Goal: Task Accomplishment & Management: Use online tool/utility

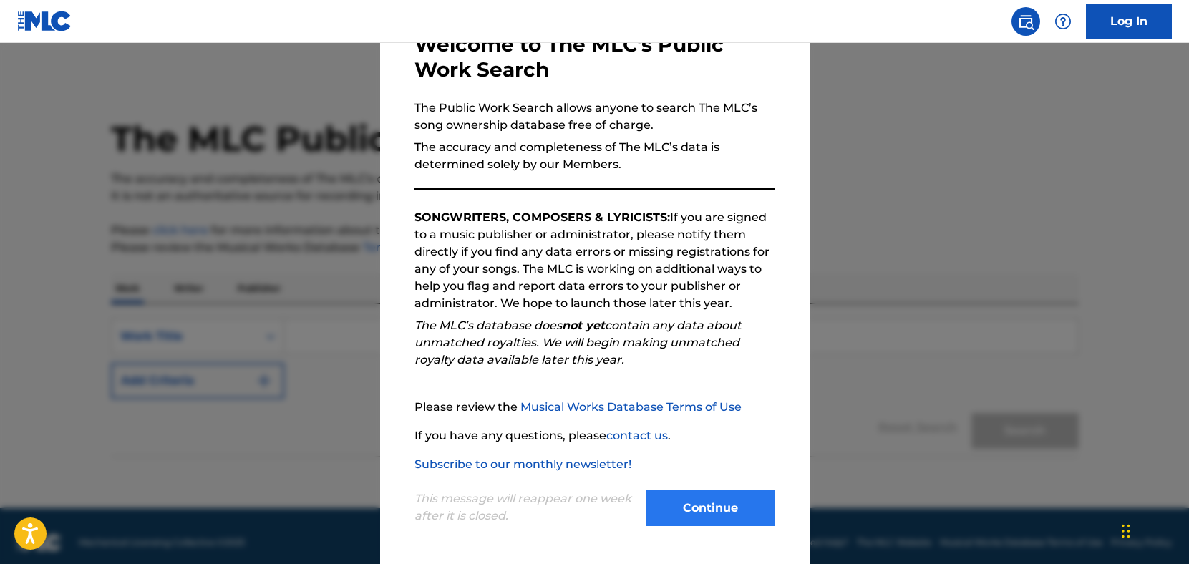
scroll to position [91, 0]
click at [714, 508] on button "Continue" at bounding box center [710, 508] width 129 height 36
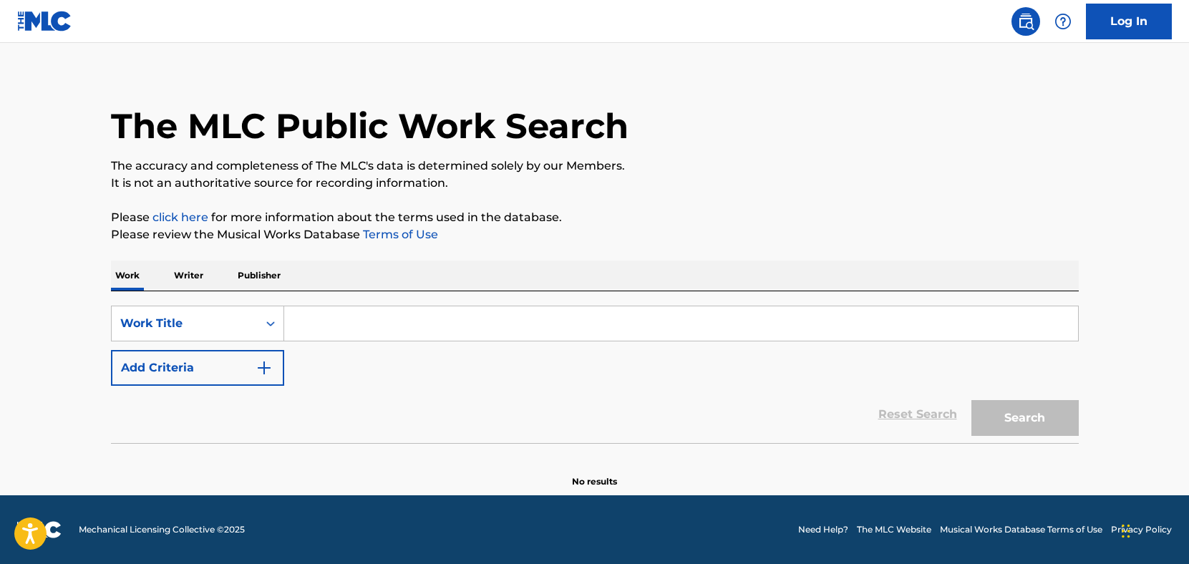
scroll to position [13, 0]
click at [395, 313] on input "Search Form" at bounding box center [681, 323] width 794 height 34
click at [1024, 418] on button "Search" at bounding box center [1024, 418] width 107 height 36
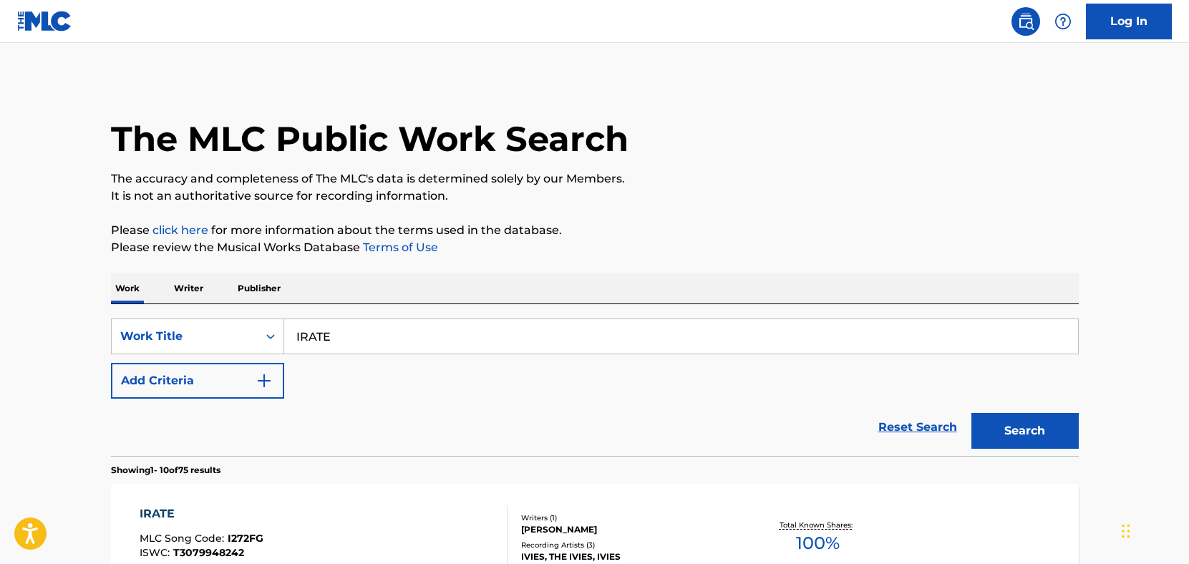
scroll to position [0, 0]
click at [398, 341] on input "IRATE" at bounding box center [681, 336] width 794 height 34
click at [381, 336] on input "IRATE" at bounding box center [681, 336] width 794 height 34
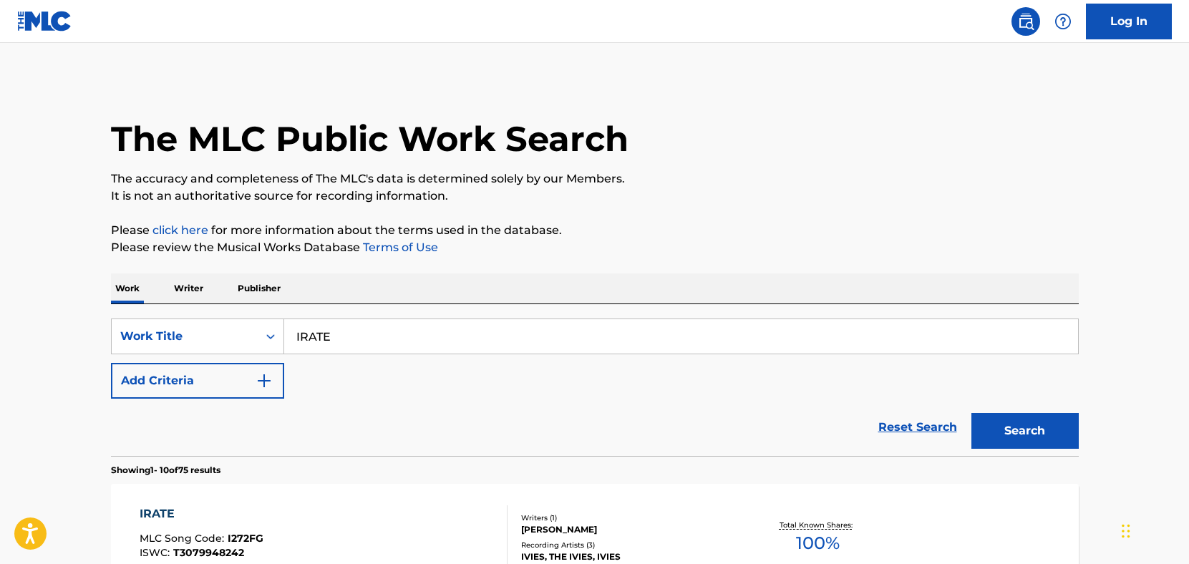
click at [381, 336] on input "IRATE" at bounding box center [681, 336] width 794 height 34
type input "SUPREMACY"
click at [1024, 431] on button "Search" at bounding box center [1024, 431] width 107 height 36
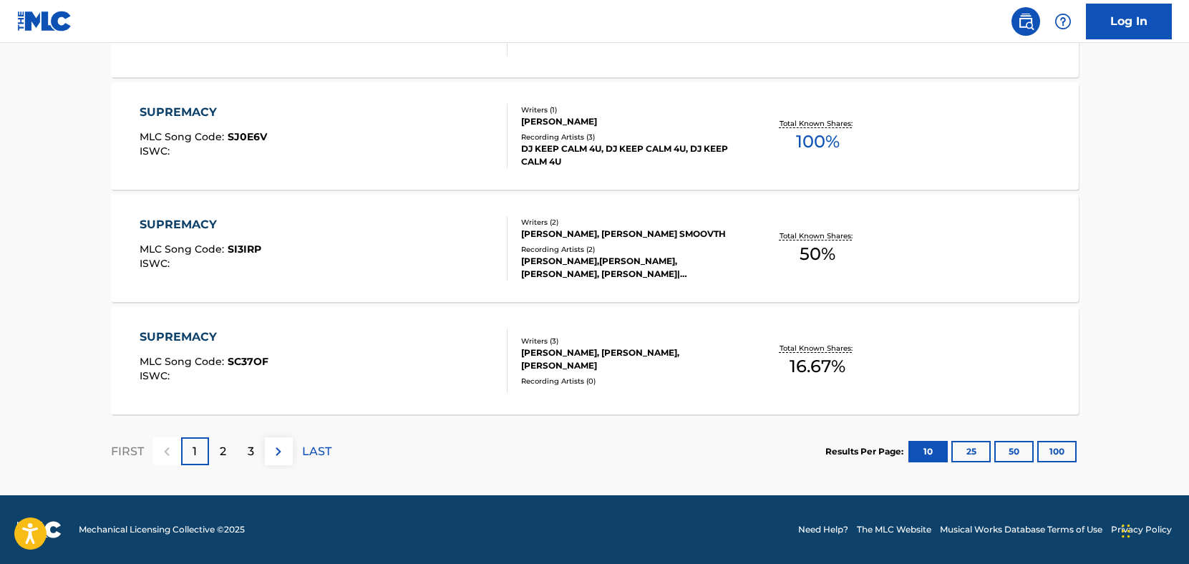
scroll to position [1188, 0]
click at [1048, 452] on button "100" at bounding box center [1056, 451] width 39 height 21
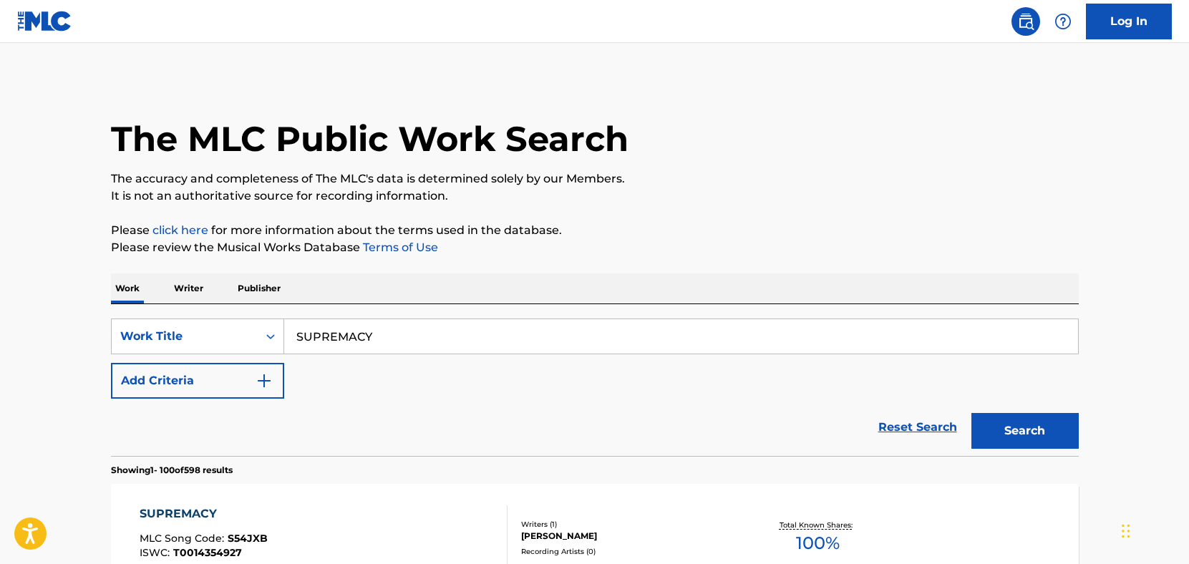
scroll to position [0, 0]
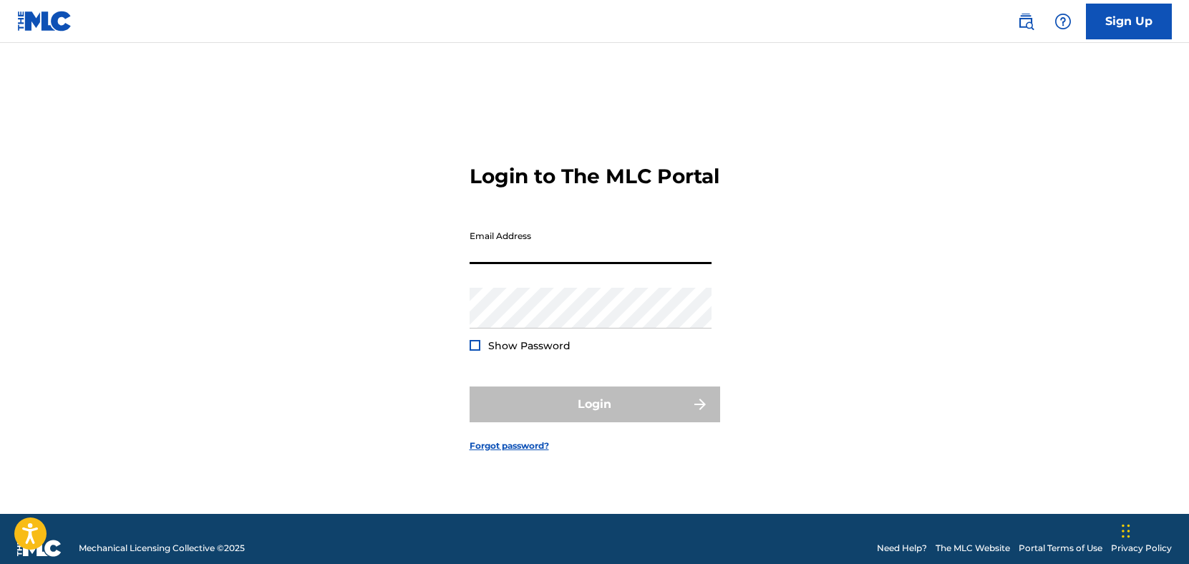
type input "[EMAIL_ADDRESS][DOMAIN_NAME]"
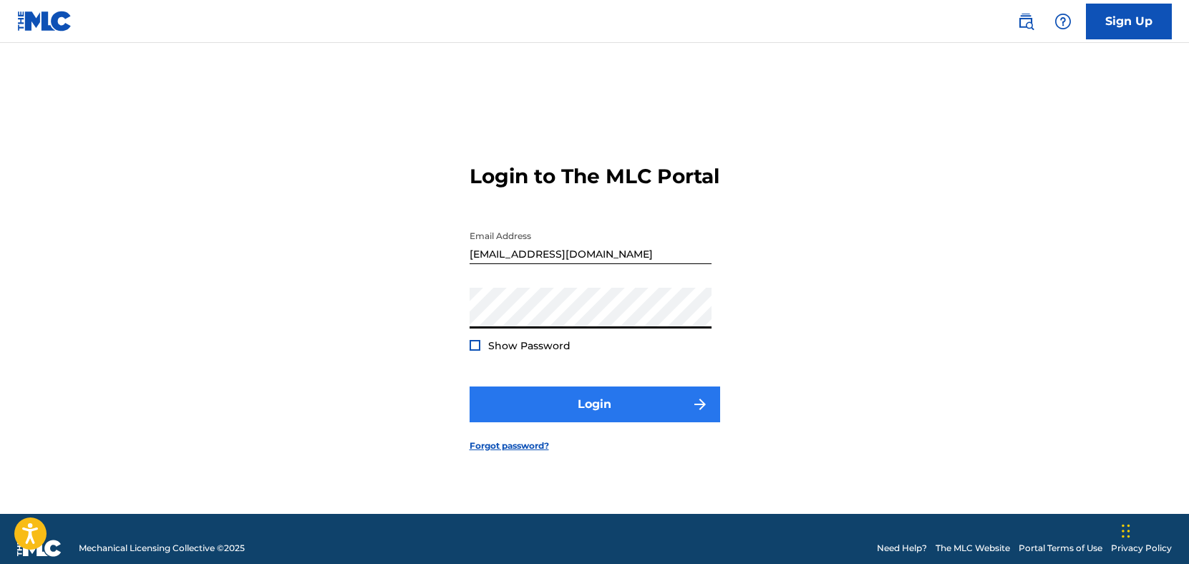
click at [600, 413] on button "Login" at bounding box center [594, 404] width 250 height 36
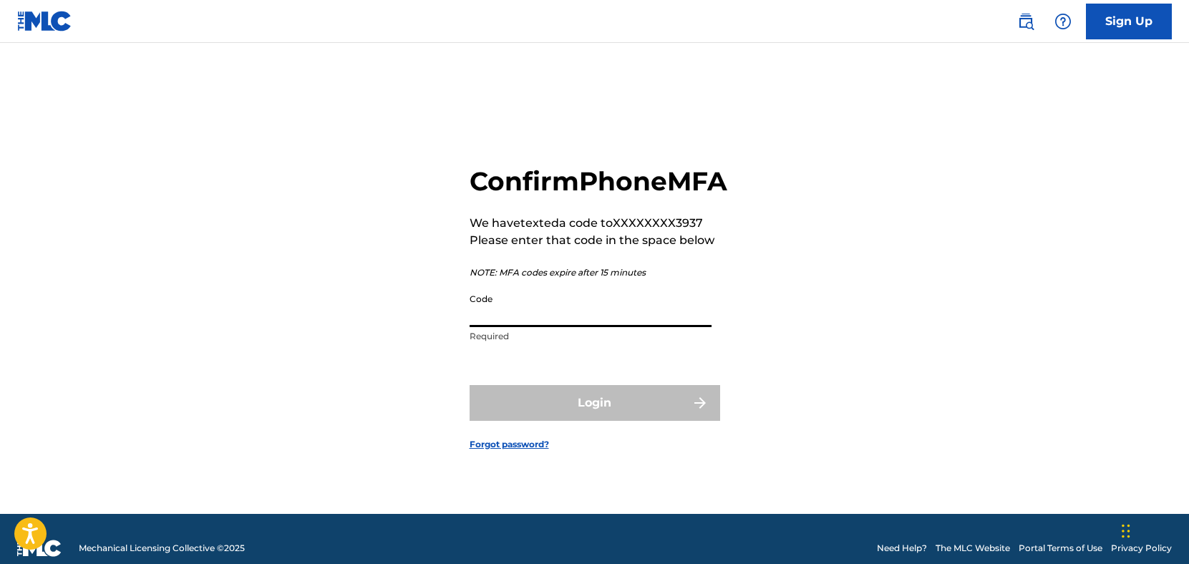
click at [597, 327] on input "Code" at bounding box center [590, 306] width 242 height 41
click at [566, 327] on input "Code" at bounding box center [590, 306] width 242 height 41
click at [562, 327] on input "Code" at bounding box center [590, 306] width 242 height 41
paste input "874812"
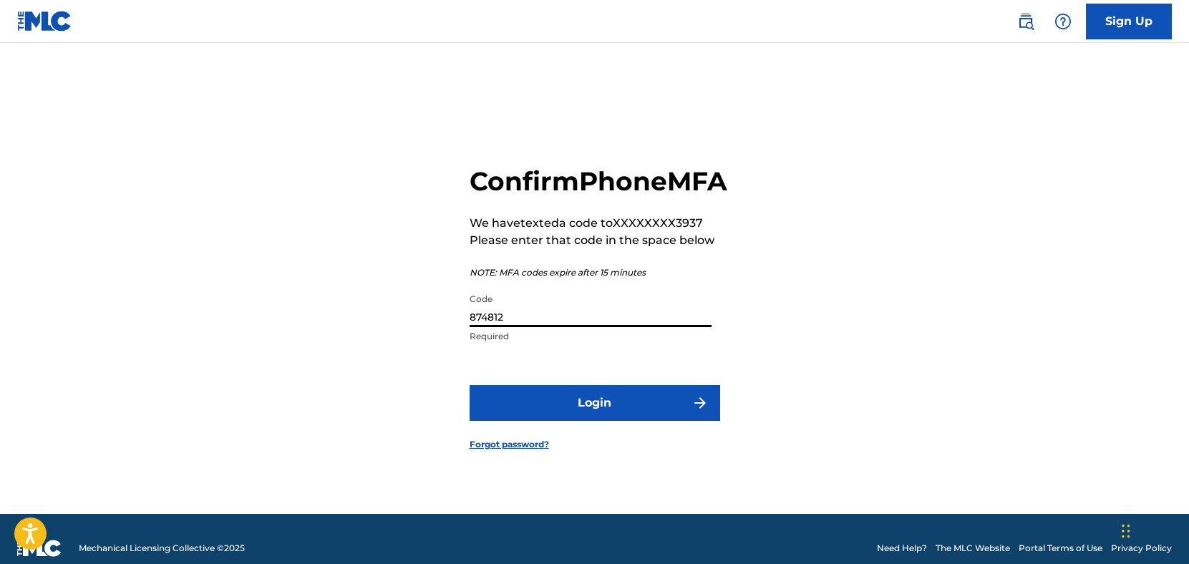
type input "874812"
click at [594, 419] on button "Login" at bounding box center [594, 403] width 250 height 36
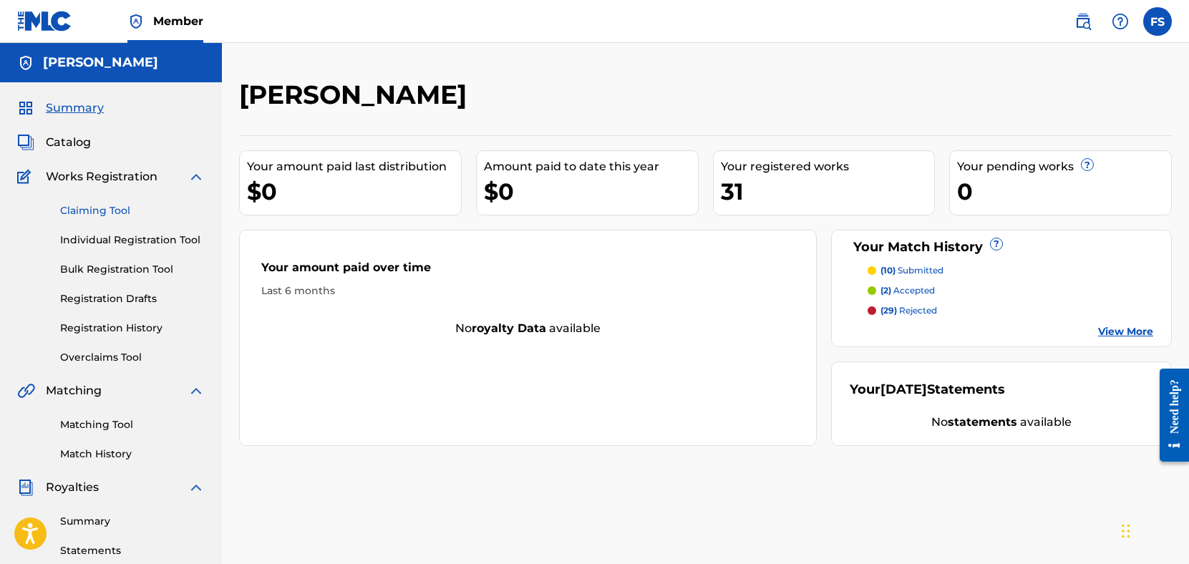
click at [117, 210] on link "Claiming Tool" at bounding box center [132, 210] width 145 height 15
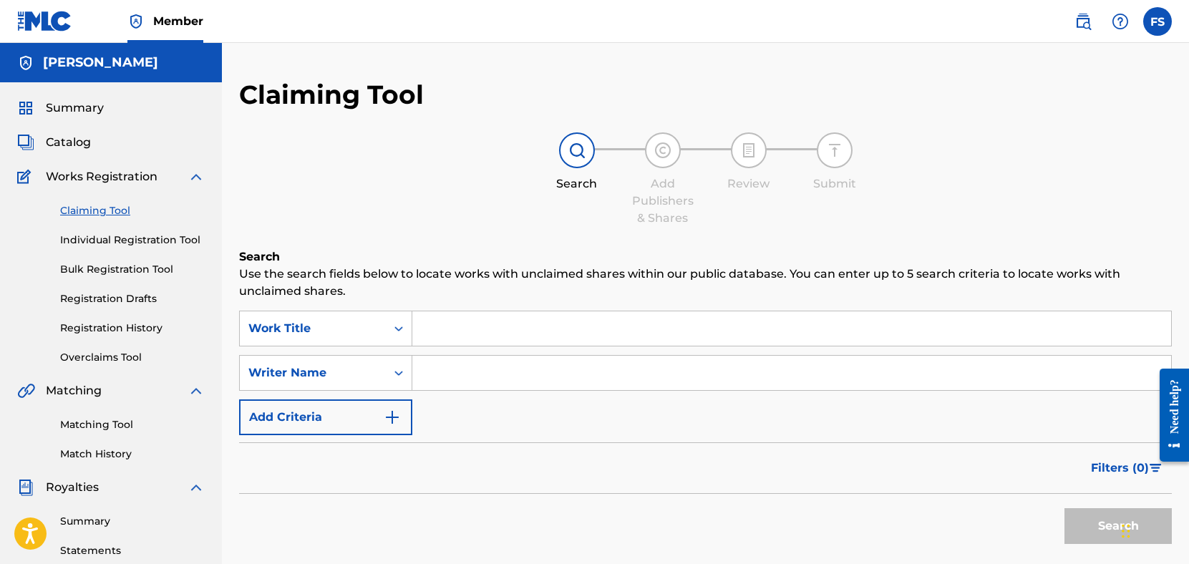
click at [560, 382] on input "Search Form" at bounding box center [791, 373] width 759 height 34
type input "I.R.A.T.E."
click at [1118, 526] on button "Search" at bounding box center [1117, 526] width 107 height 36
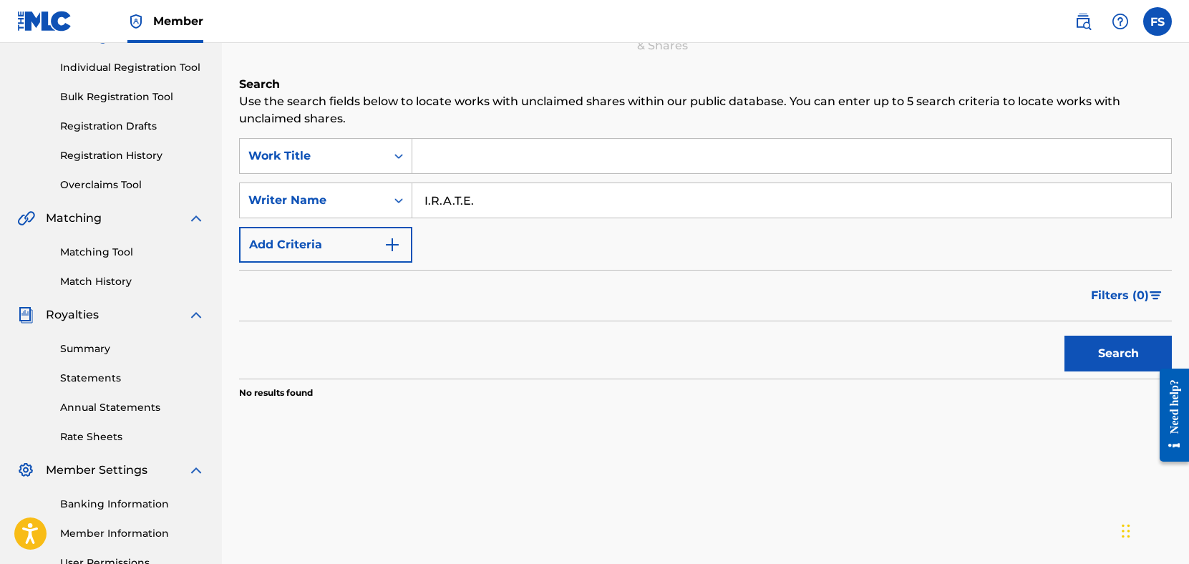
scroll to position [173, 0]
click at [502, 205] on input "I.R.A.T.E." at bounding box center [791, 199] width 759 height 34
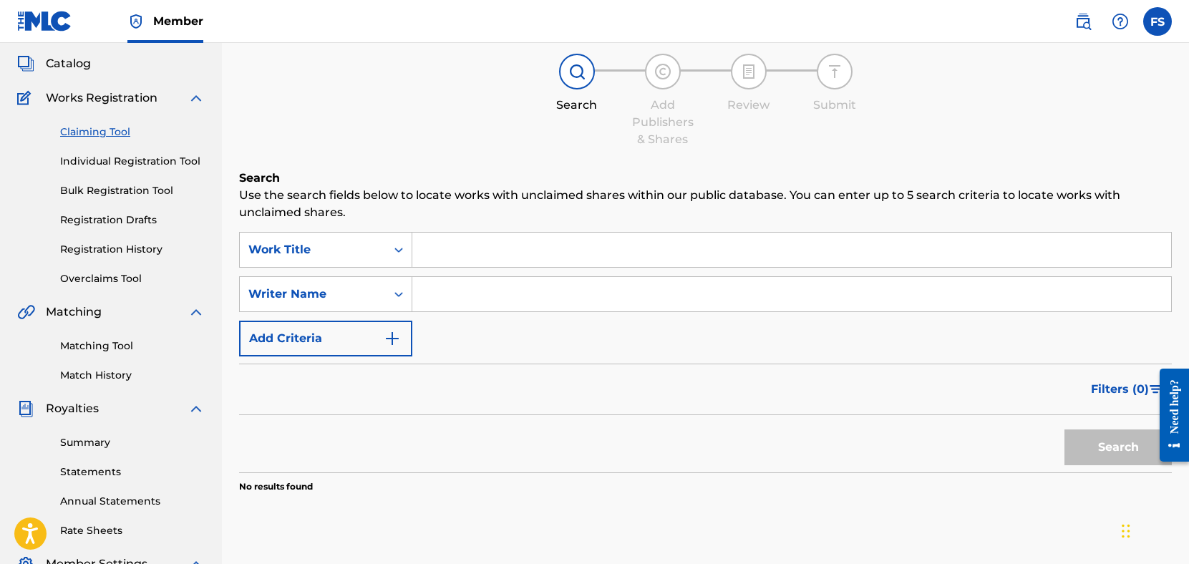
scroll to position [77, 0]
click at [518, 245] on input "Search Form" at bounding box center [791, 251] width 759 height 34
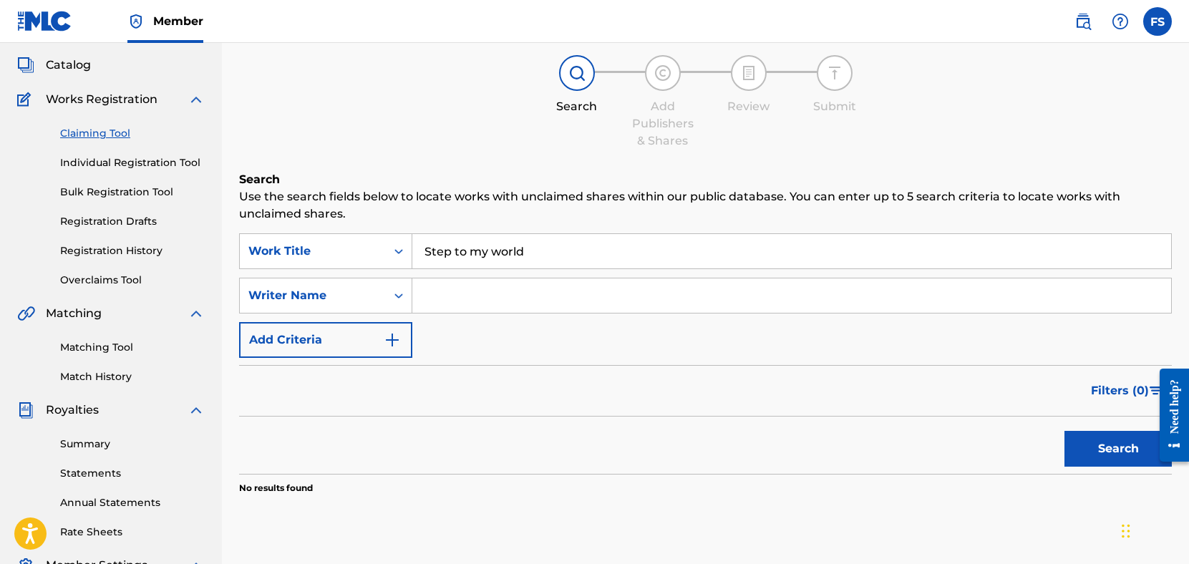
type input "Step to my world"
click at [1118, 449] on button "Search" at bounding box center [1117, 449] width 107 height 36
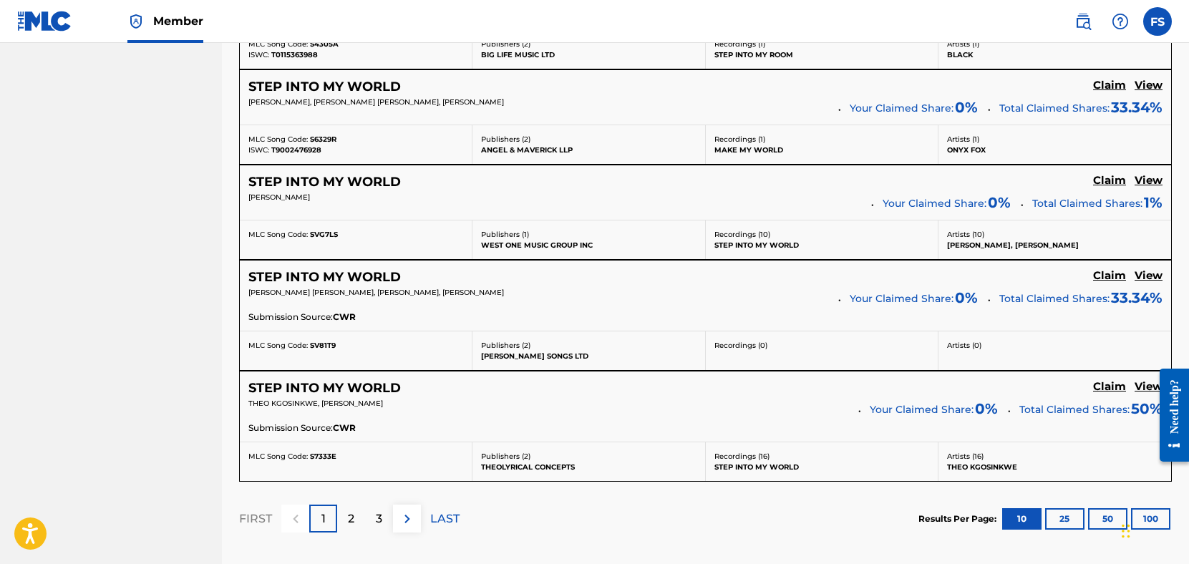
scroll to position [1206, 0]
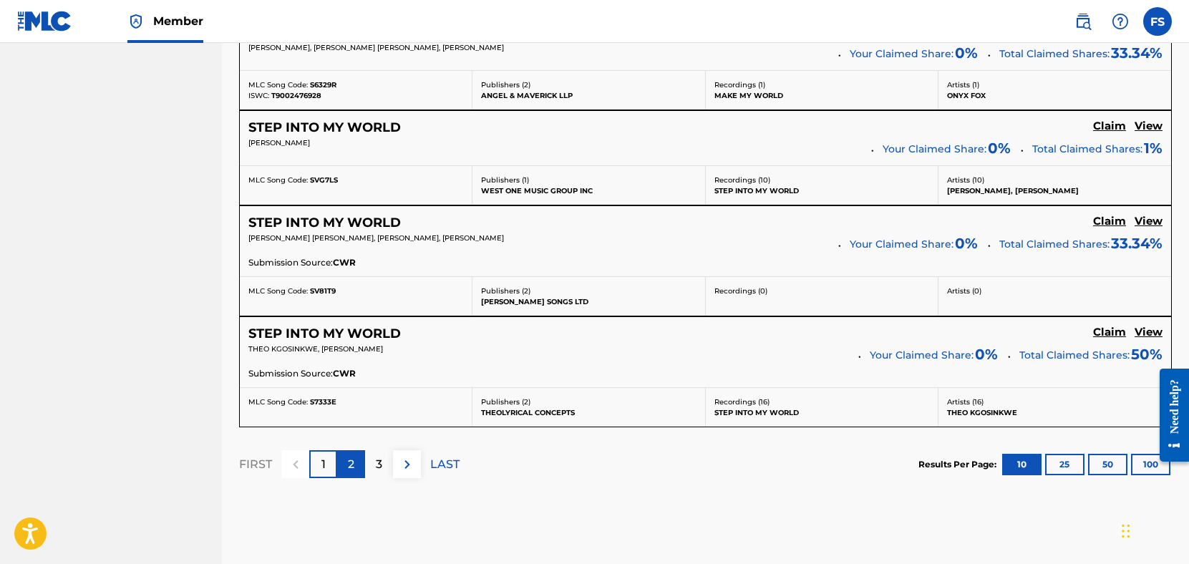
click at [363, 463] on div "2" at bounding box center [351, 464] width 28 height 28
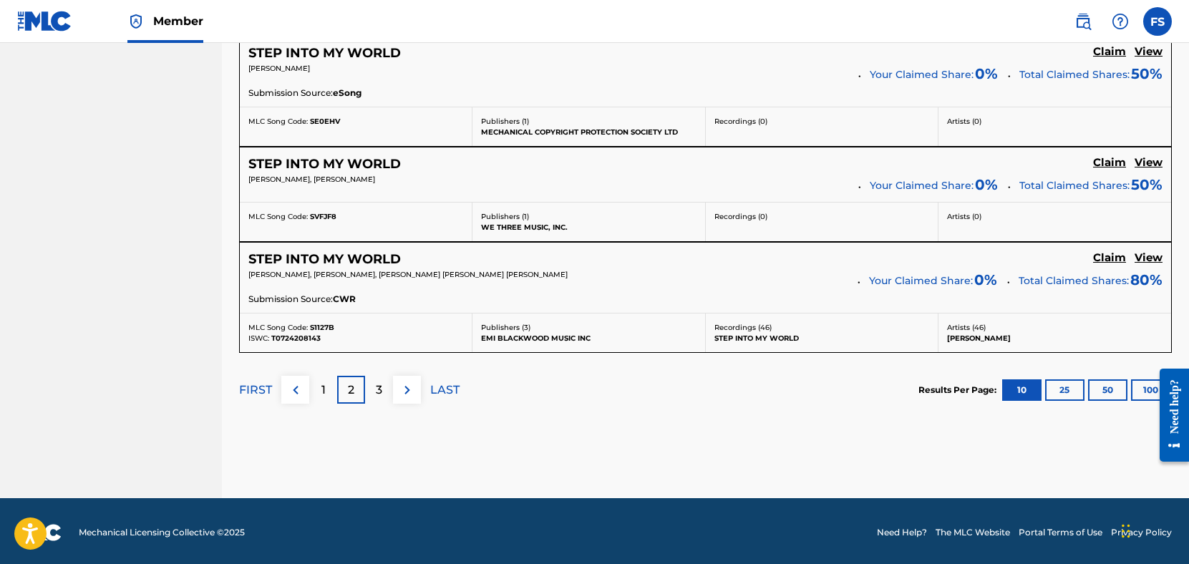
scroll to position [1249, 0]
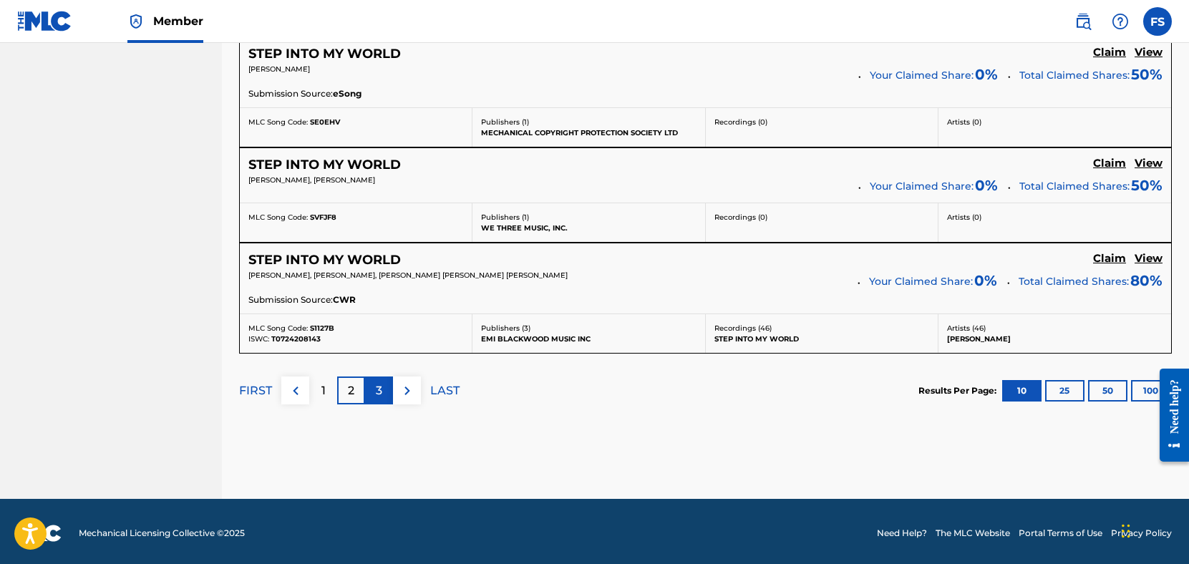
click at [382, 390] on div "3" at bounding box center [379, 390] width 28 height 28
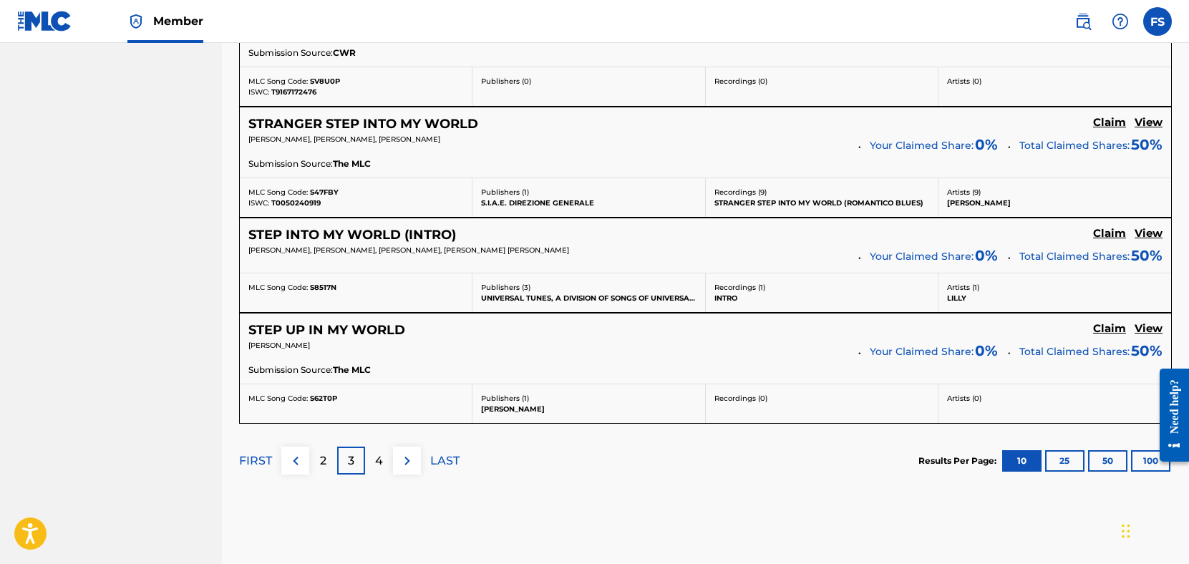
scroll to position [1241, 0]
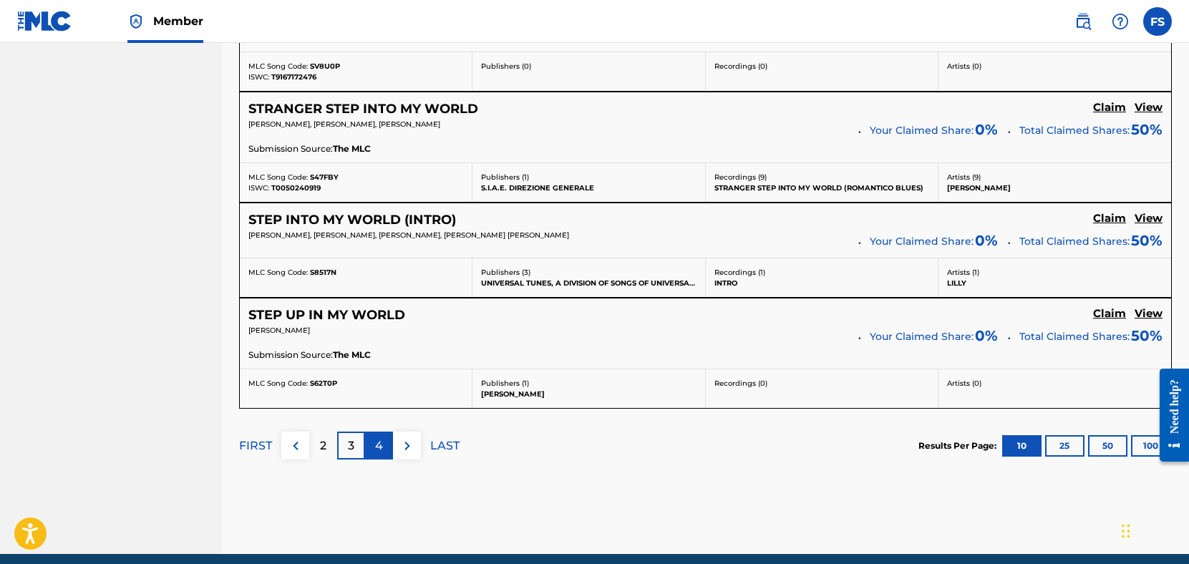
click at [384, 438] on div "4" at bounding box center [379, 445] width 28 height 28
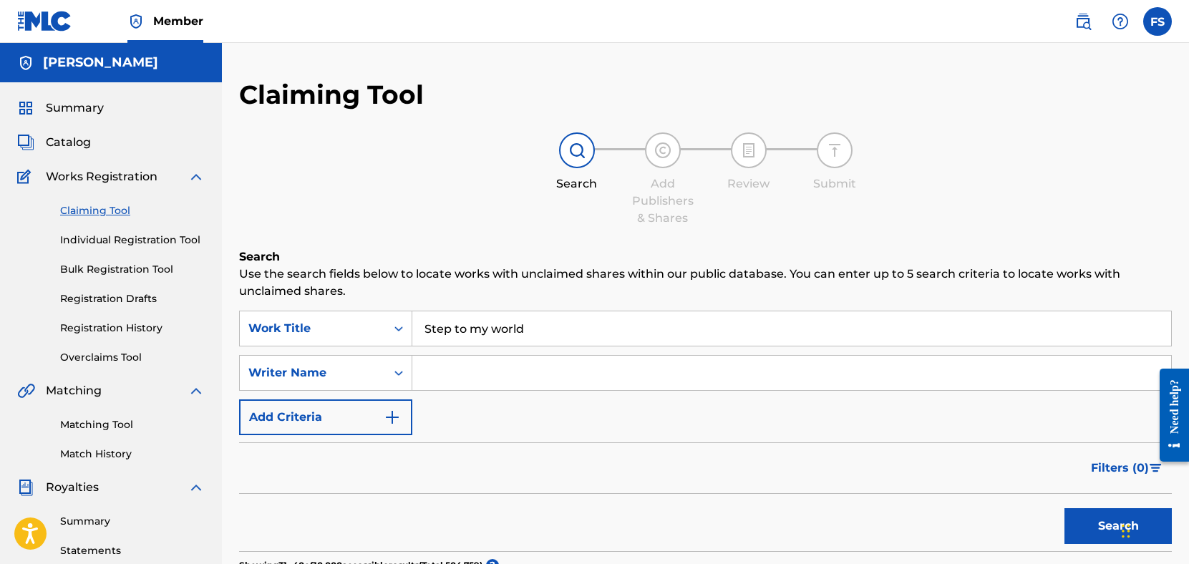
scroll to position [0, 0]
click at [580, 154] on img at bounding box center [576, 150] width 17 height 17
click at [505, 378] on input "Search Form" at bounding box center [791, 373] width 759 height 34
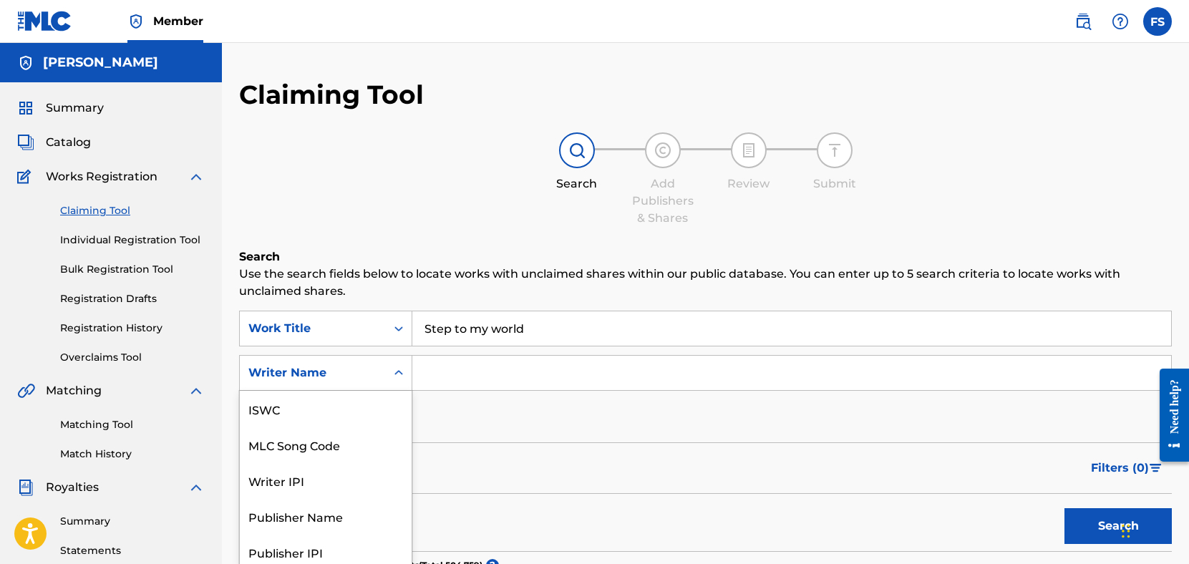
click at [399, 374] on div "Writer Name selected, 7 of 7. 7 results available. Use Up and Down to choose op…" at bounding box center [325, 373] width 173 height 36
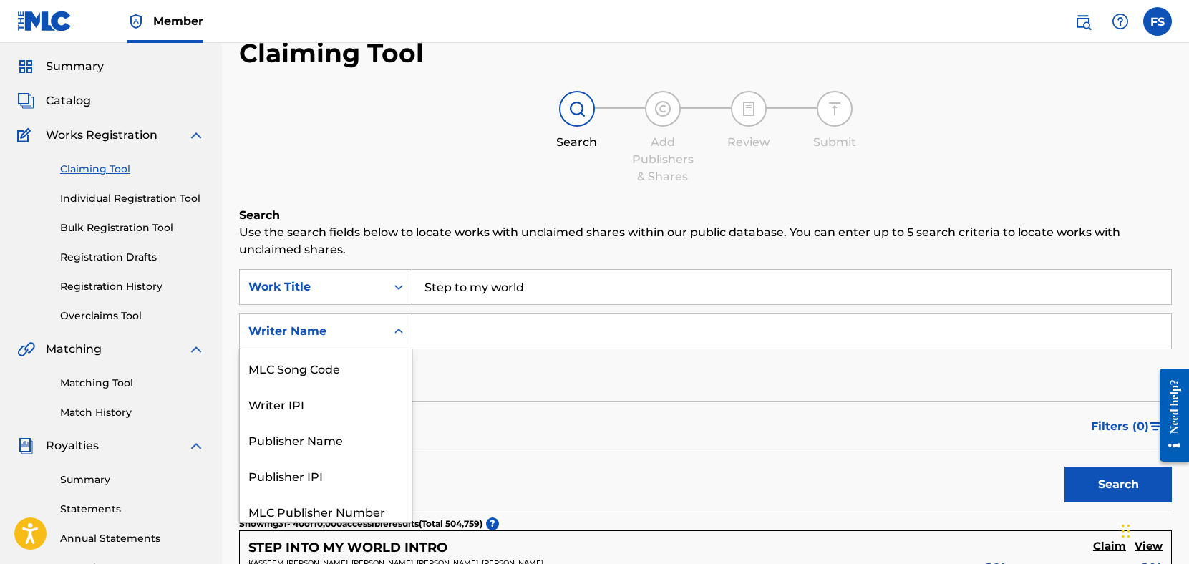
scroll to position [42, 0]
click at [384, 372] on div "MLC Song Code" at bounding box center [326, 367] width 172 height 36
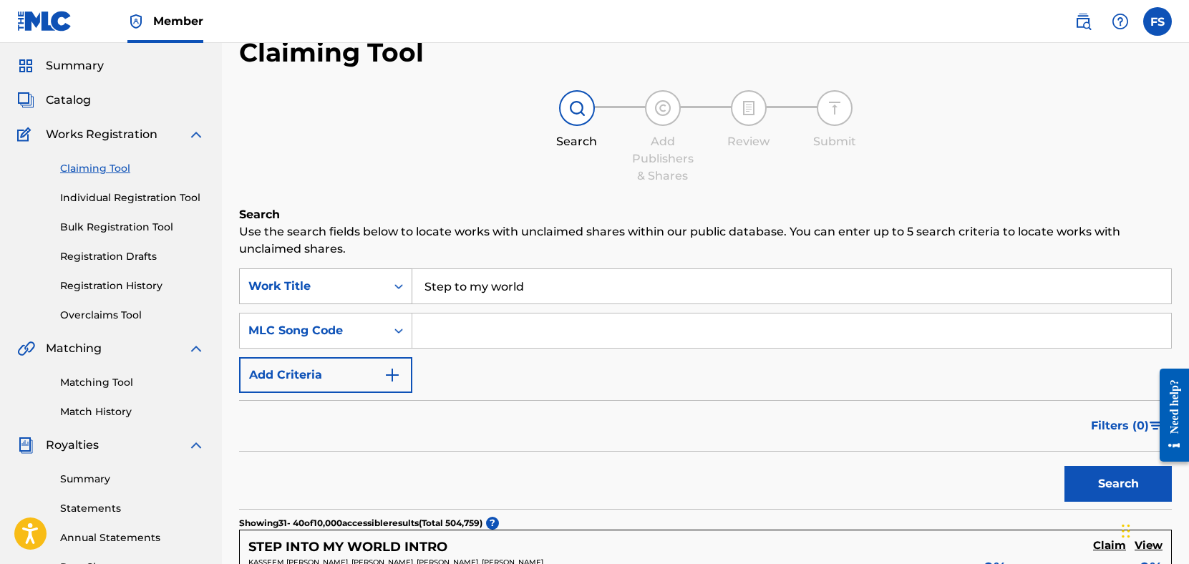
click at [391, 293] on div "Search Form" at bounding box center [399, 286] width 26 height 26
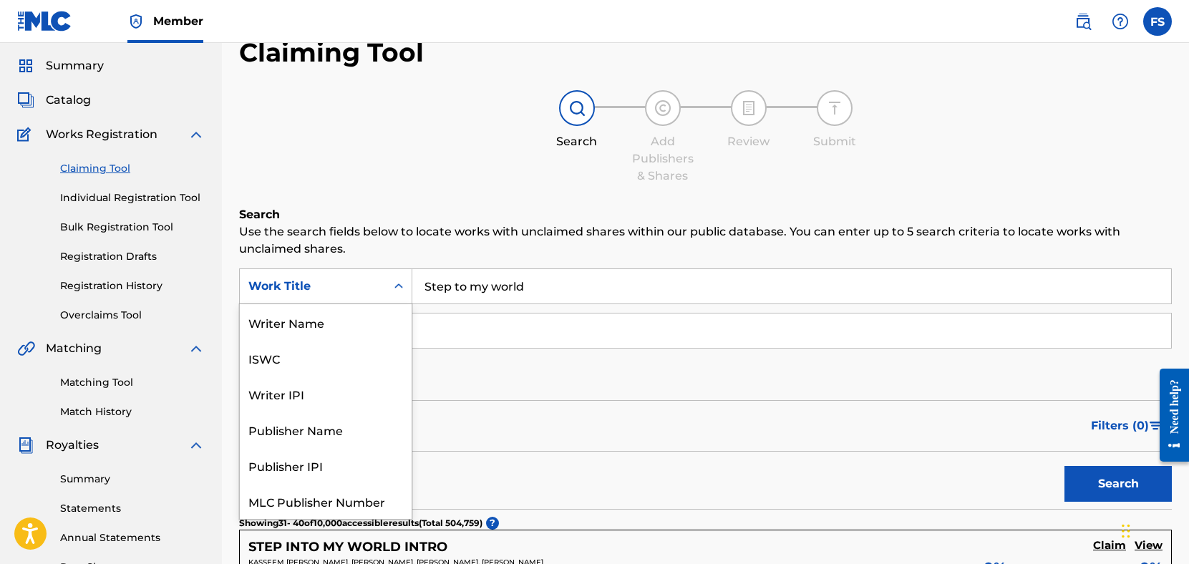
scroll to position [36, 0]
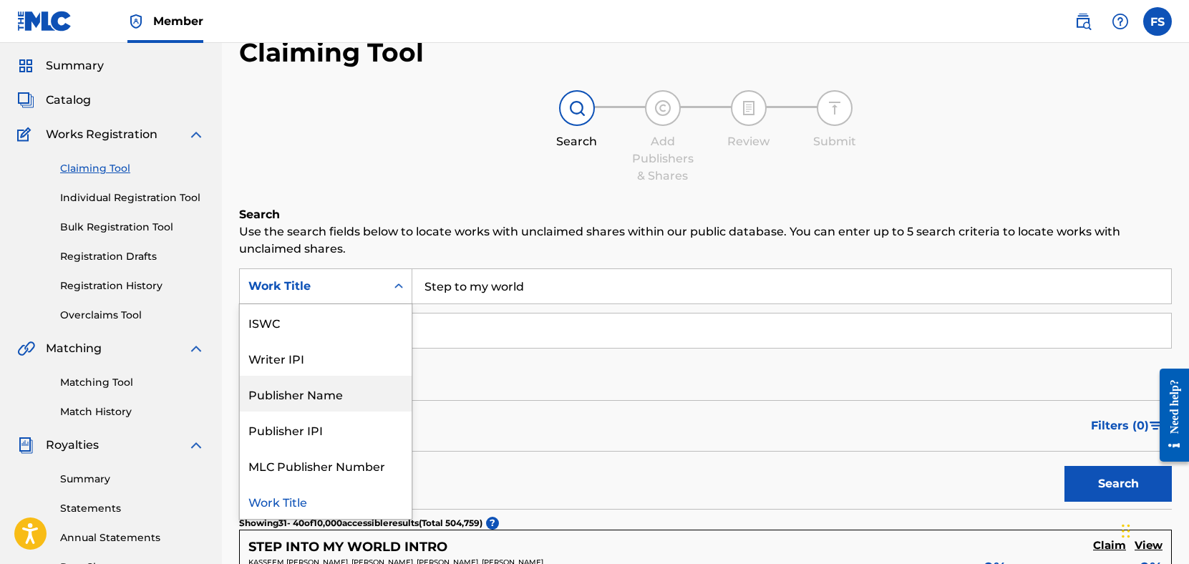
click at [467, 400] on form "SearchWithCriteriac7b93577-b569-410d-b665-d75791decb71 Publisher Name, 4 of 7. …" at bounding box center [705, 388] width 932 height 240
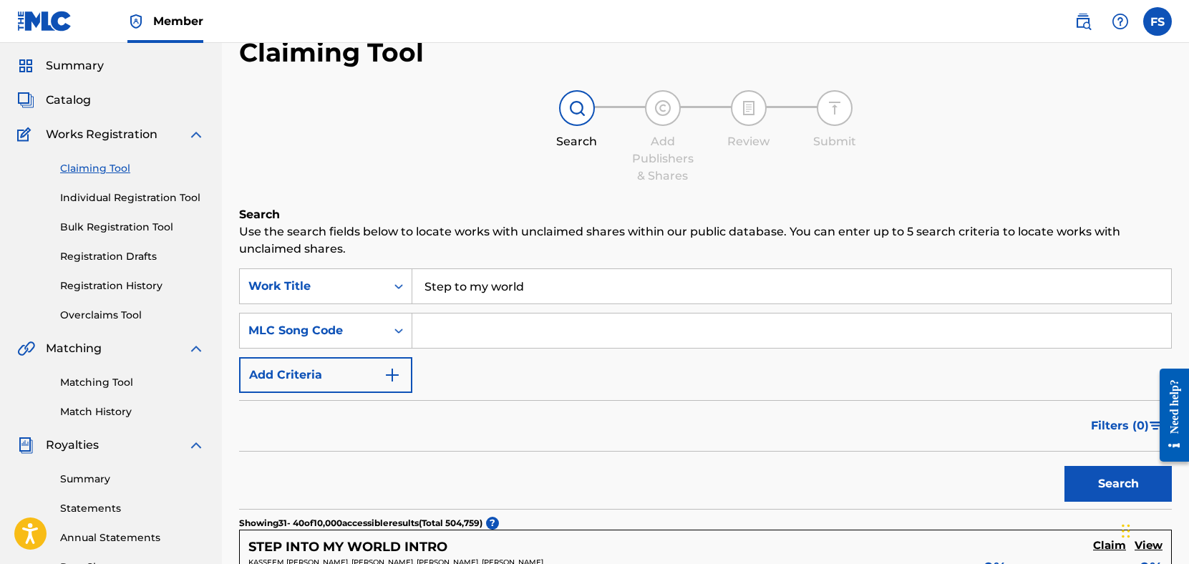
scroll to position [42, 0]
